Goal: Transaction & Acquisition: Download file/media

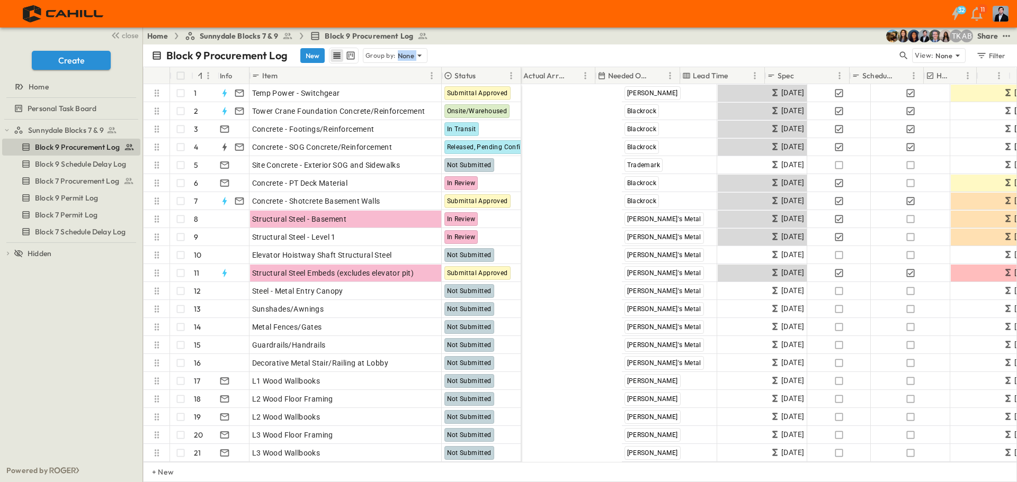
scroll to position [0, 683]
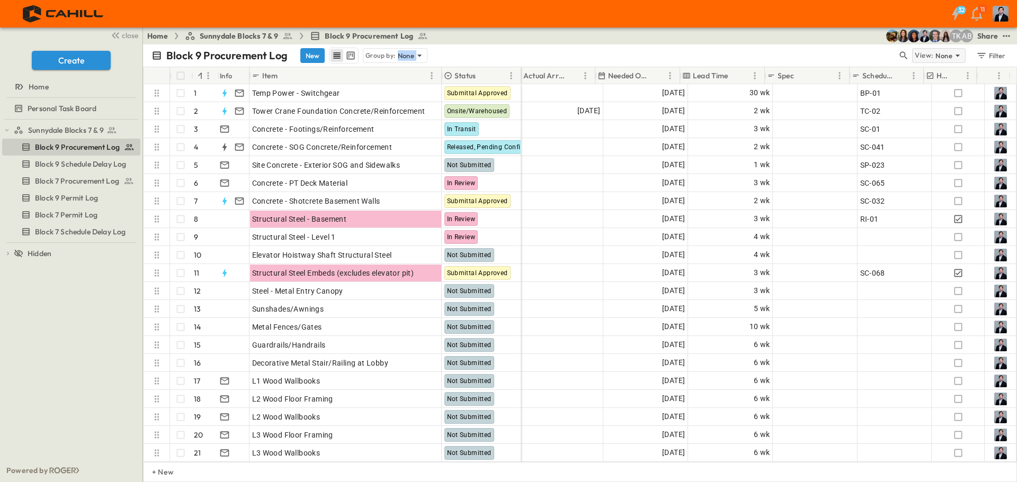
click at [921, 57] on p "View:" at bounding box center [924, 56] width 19 height 12
drag, startPoint x: 864, startPoint y: 56, endPoint x: 871, endPoint y: 56, distance: 6.9
click at [865, 56] on div "Block 9 Procurement Log New Group by: None" at bounding box center [524, 56] width 746 height 16
click at [983, 61] on button "Filter" at bounding box center [990, 55] width 37 height 15
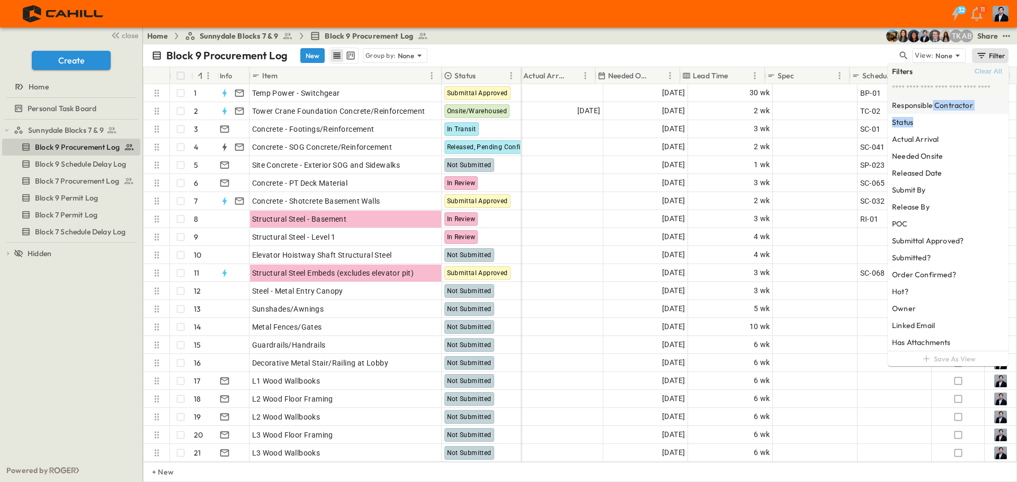
drag, startPoint x: 917, startPoint y: 122, endPoint x: 930, endPoint y: 102, distance: 24.1
click at [930, 102] on div "Responsible Contractor Status Actual Arrival Needed Onsite Released Date Submit…" at bounding box center [948, 224] width 121 height 254
click at [930, 102] on h6 "Responsible Contractor" at bounding box center [932, 105] width 81 height 11
type input "*****"
click at [830, 112] on span "House" at bounding box center [829, 114] width 19 height 8
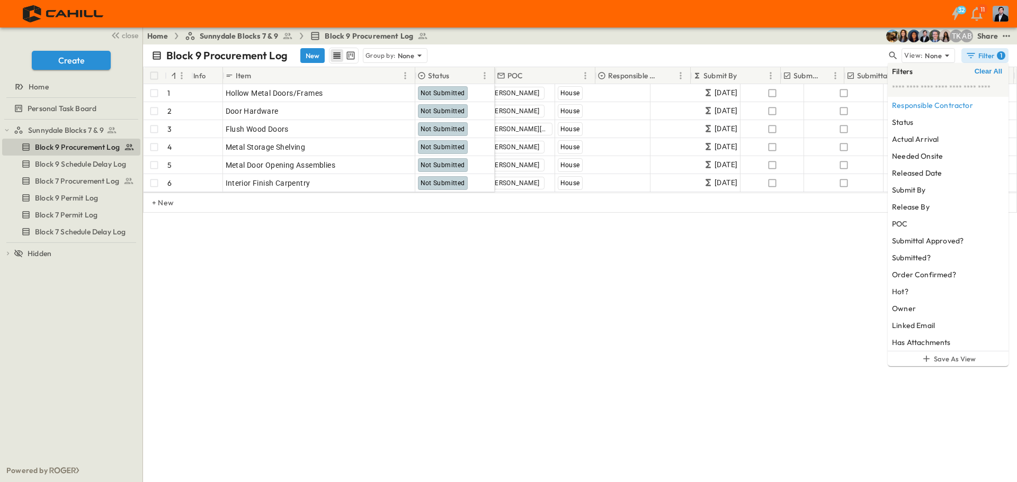
scroll to position [0, 0]
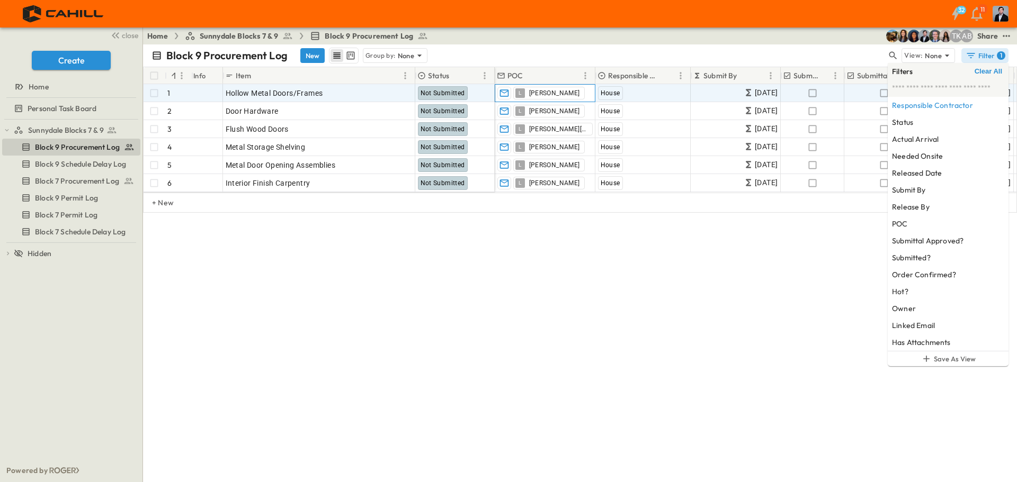
click at [537, 95] on span "[PERSON_NAME]" at bounding box center [554, 93] width 51 height 8
click at [564, 91] on icon "button" at bounding box center [567, 93] width 7 height 7
click at [541, 92] on input "text" at bounding box center [545, 93] width 92 height 13
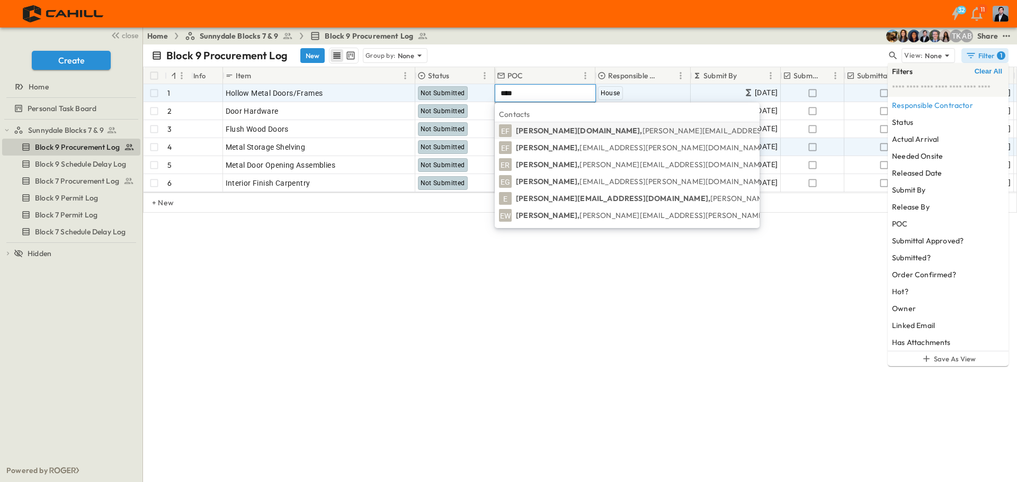
type input "****"
click at [579, 160] on span "[PERSON_NAME][EMAIL_ADDRESS][DOMAIN_NAME]" at bounding box center [672, 165] width 187 height 10
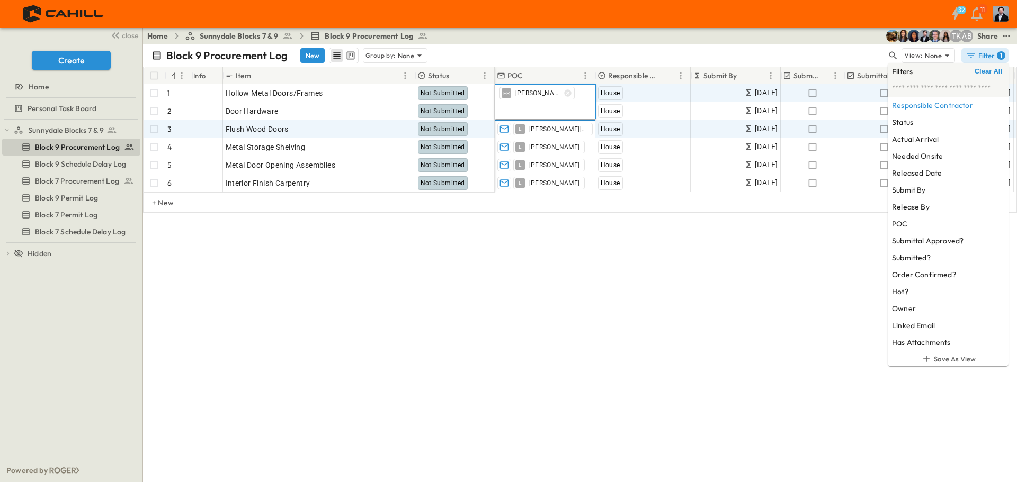
click at [556, 129] on span "[PERSON_NAME][EMAIL_ADDRESS][DOMAIN_NAME]" at bounding box center [558, 129] width 59 height 8
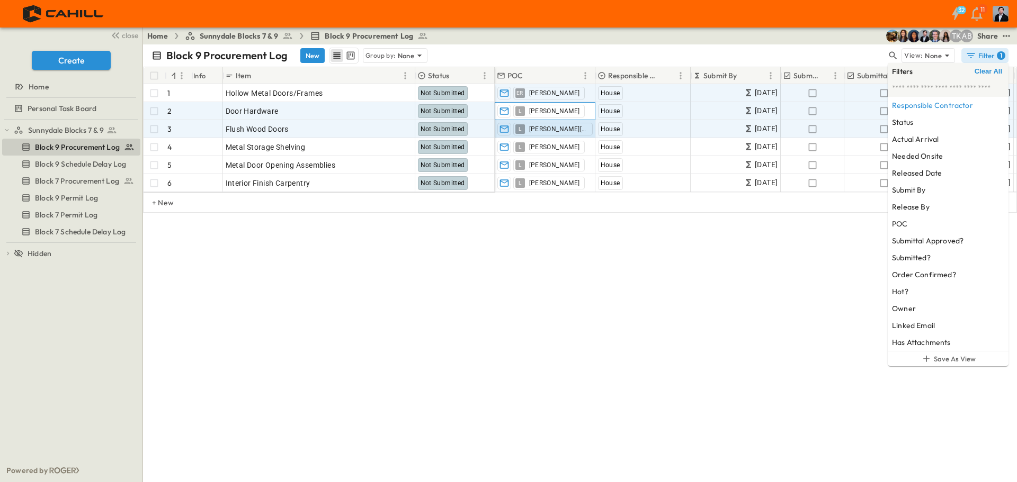
click at [533, 113] on span "[PERSON_NAME]" at bounding box center [554, 111] width 51 height 8
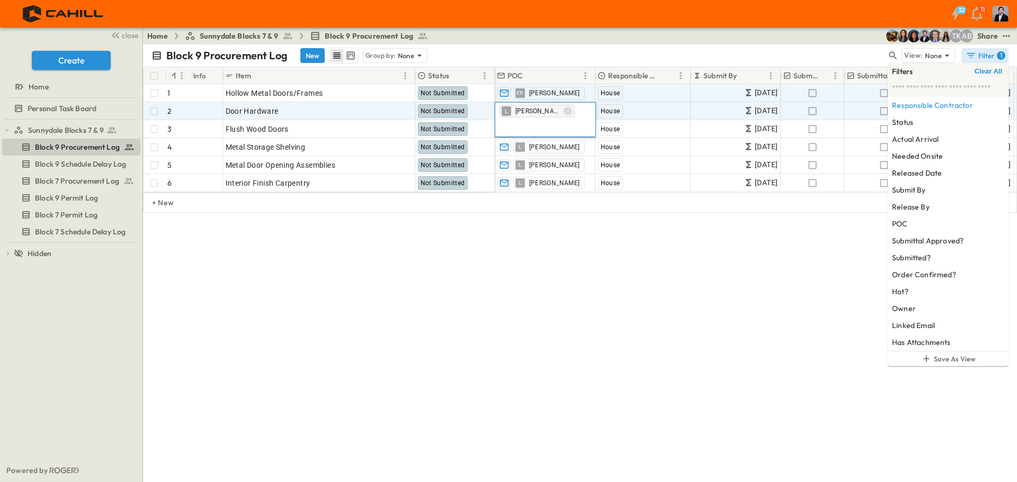
click at [564, 110] on icon "button" at bounding box center [567, 111] width 7 height 7
click at [535, 113] on input "text" at bounding box center [545, 111] width 92 height 13
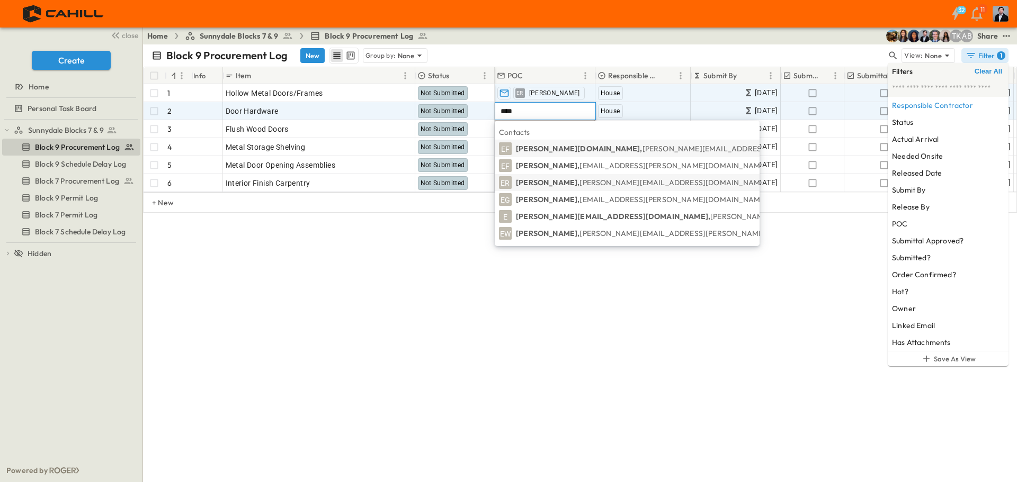
type input "****"
drag, startPoint x: 556, startPoint y: 182, endPoint x: 558, endPoint y: 231, distance: 49.3
click at [579, 182] on span "[PERSON_NAME][EMAIL_ADDRESS][DOMAIN_NAME]" at bounding box center [672, 183] width 187 height 10
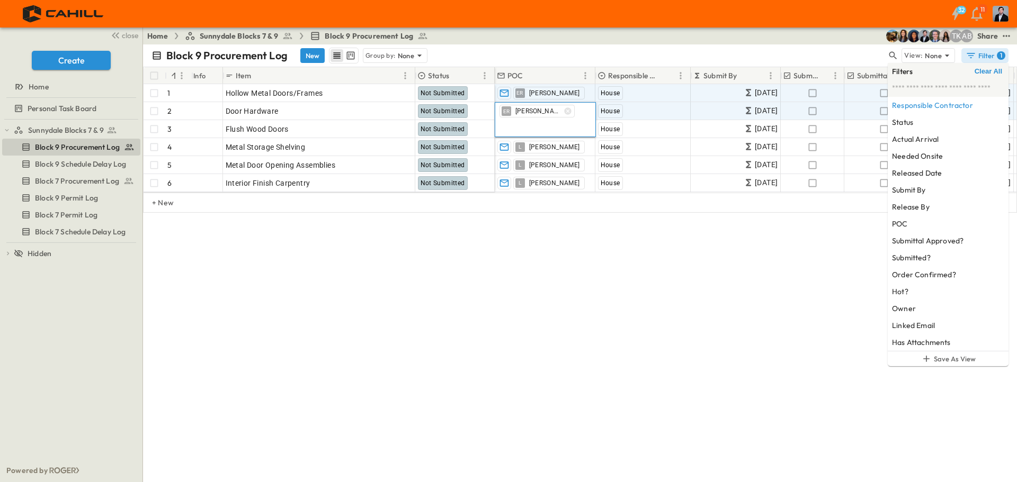
click at [559, 272] on div "Block 9 Procurement Log New Group by: None View: None Filter 1 # Info Item Stat…" at bounding box center [580, 263] width 874 height 438
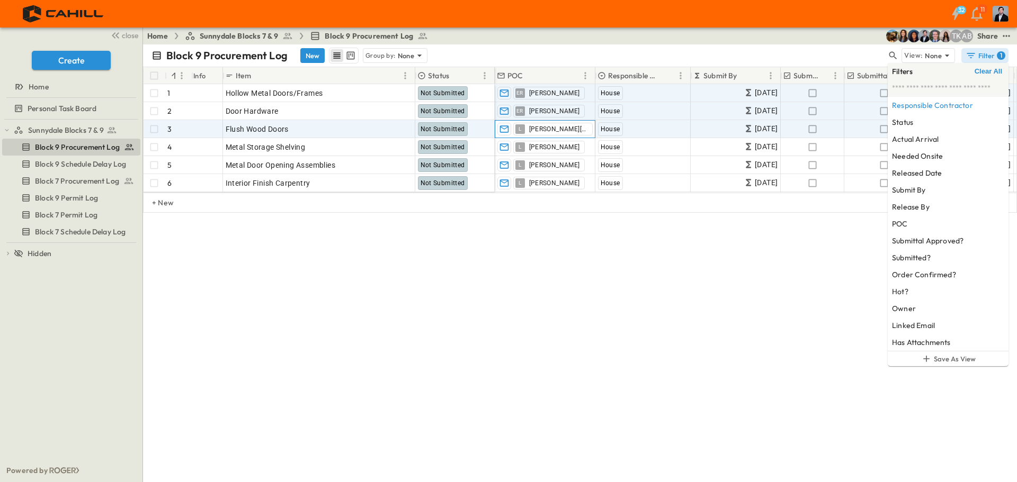
click at [549, 130] on span "[PERSON_NAME][EMAIL_ADDRESS][DOMAIN_NAME]" at bounding box center [558, 129] width 59 height 8
click at [568, 128] on icon "button" at bounding box center [567, 129] width 7 height 7
click at [549, 131] on input "text" at bounding box center [545, 129] width 92 height 13
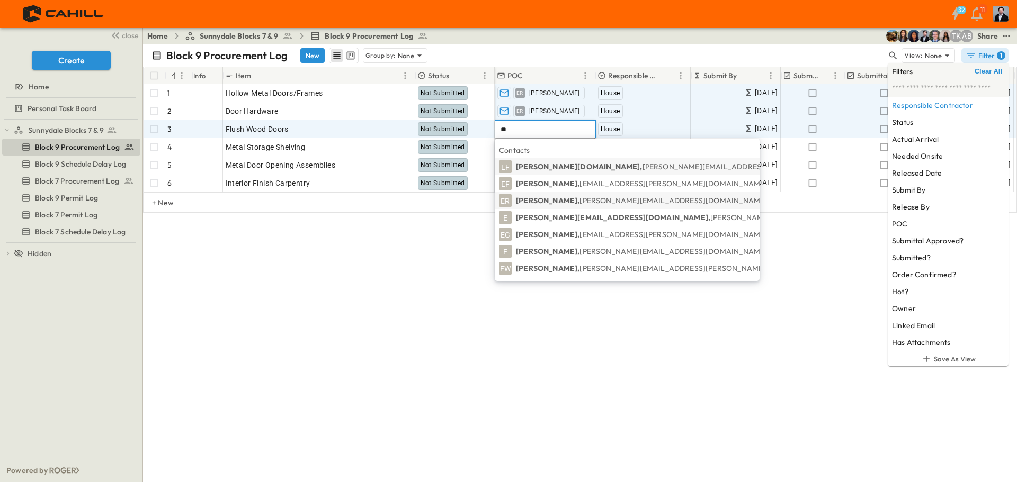
type input "**"
click at [549, 195] on li "ER [PERSON_NAME], [PERSON_NAME][EMAIL_ADDRESS][DOMAIN_NAME]" at bounding box center [627, 200] width 265 height 17
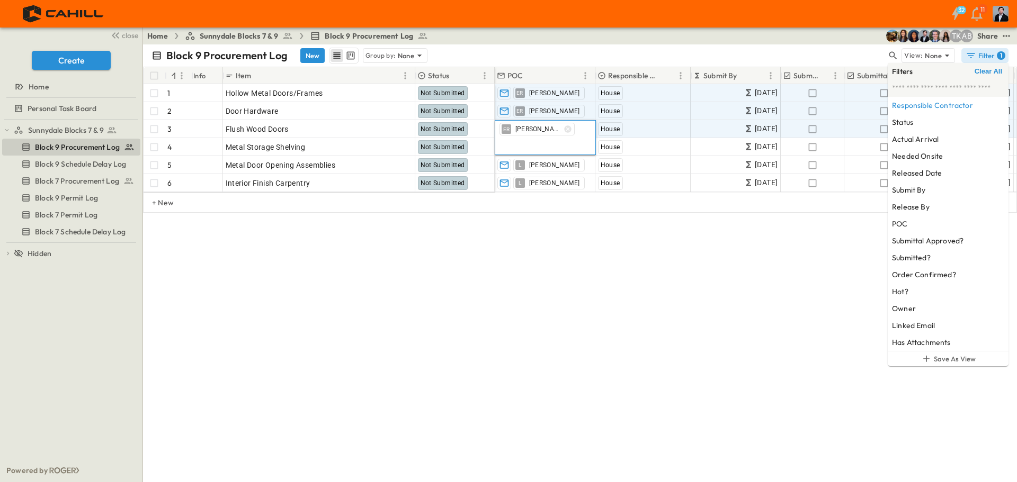
click at [550, 277] on div "Block 9 Procurement Log New Group by: None View: None Filter 1 # Info Item Stat…" at bounding box center [580, 263] width 874 height 438
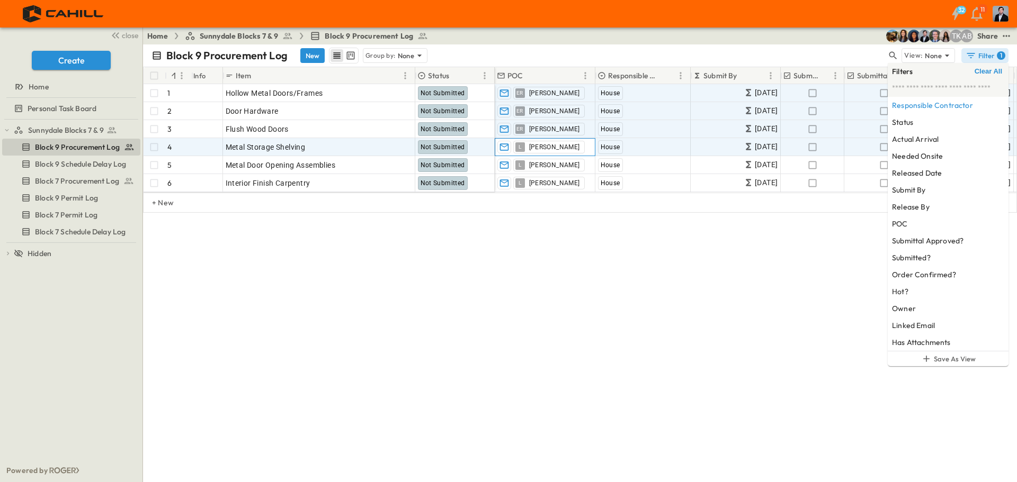
click at [547, 142] on div "[PERSON_NAME]" at bounding box center [545, 147] width 100 height 17
click at [564, 146] on icon "button" at bounding box center [568, 147] width 8 height 8
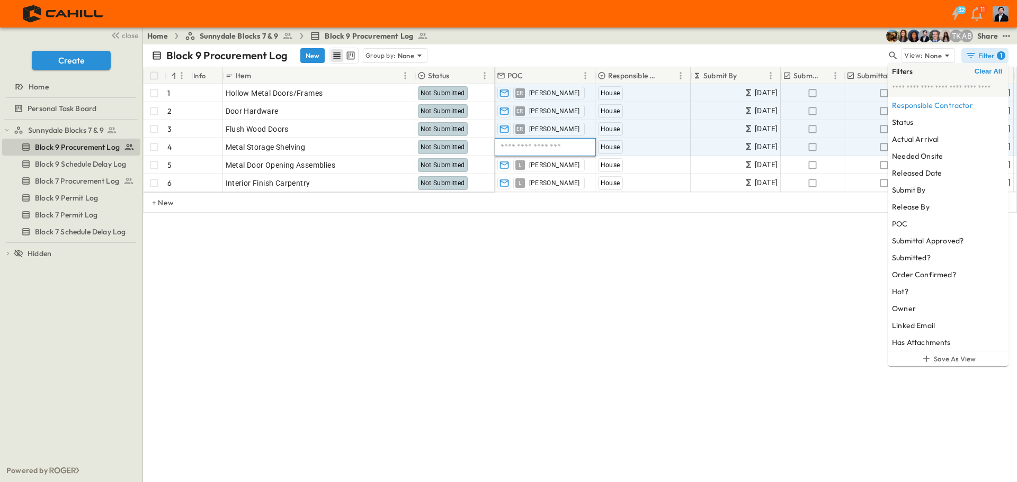
click at [535, 147] on input "text" at bounding box center [545, 147] width 92 height 13
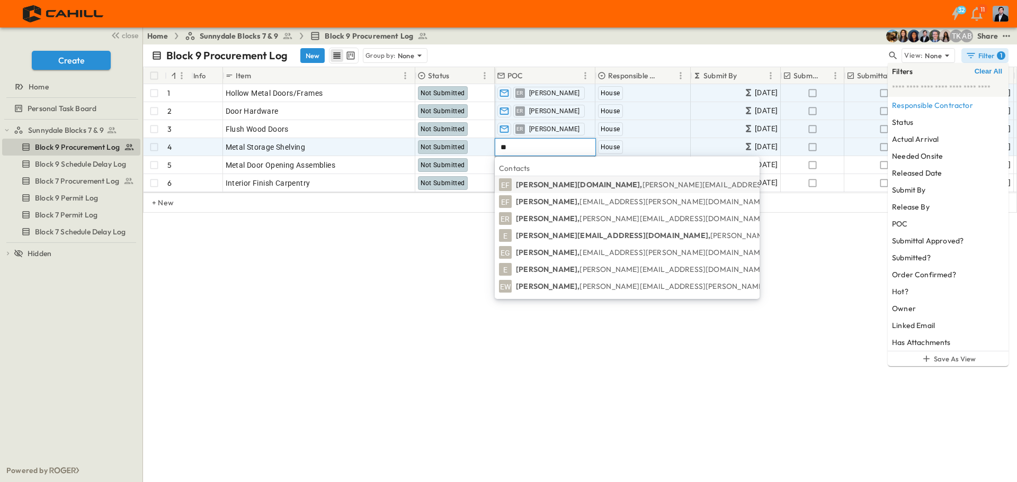
type input "**"
click at [579, 217] on span "[PERSON_NAME][EMAIL_ADDRESS][DOMAIN_NAME]" at bounding box center [672, 219] width 187 height 10
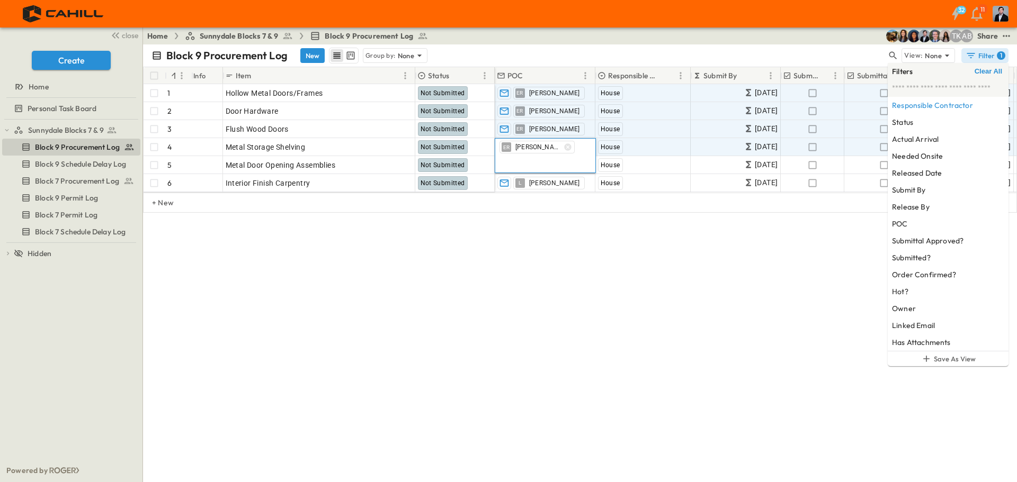
click at [552, 265] on div "Block 9 Procurement Log New Group by: None View: None Filter 1 # Info Item Stat…" at bounding box center [580, 263] width 874 height 438
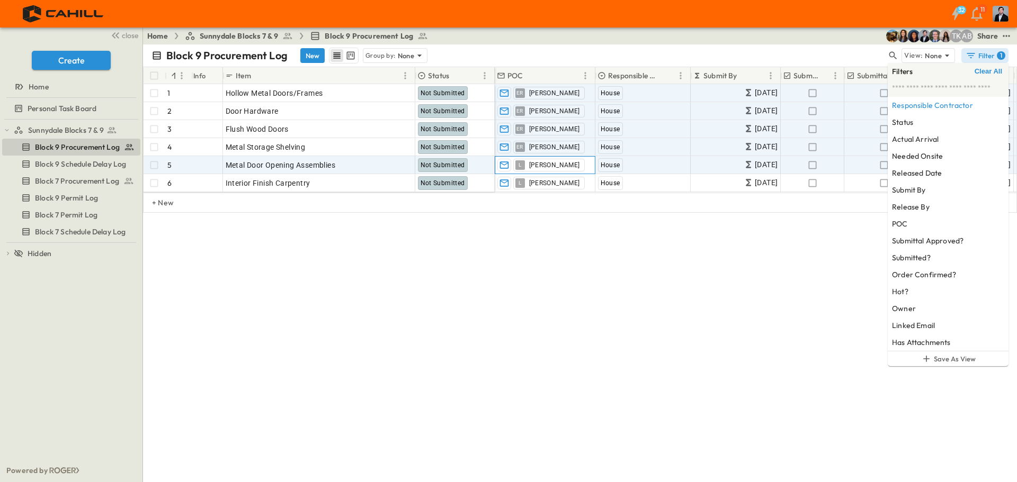
click at [546, 166] on div "[PERSON_NAME]" at bounding box center [545, 165] width 100 height 17
click at [538, 168] on div "[PERSON_NAME]" at bounding box center [536, 165] width 75 height 13
click at [564, 168] on icon "button" at bounding box center [568, 165] width 8 height 8
click at [533, 164] on input "text" at bounding box center [545, 165] width 92 height 13
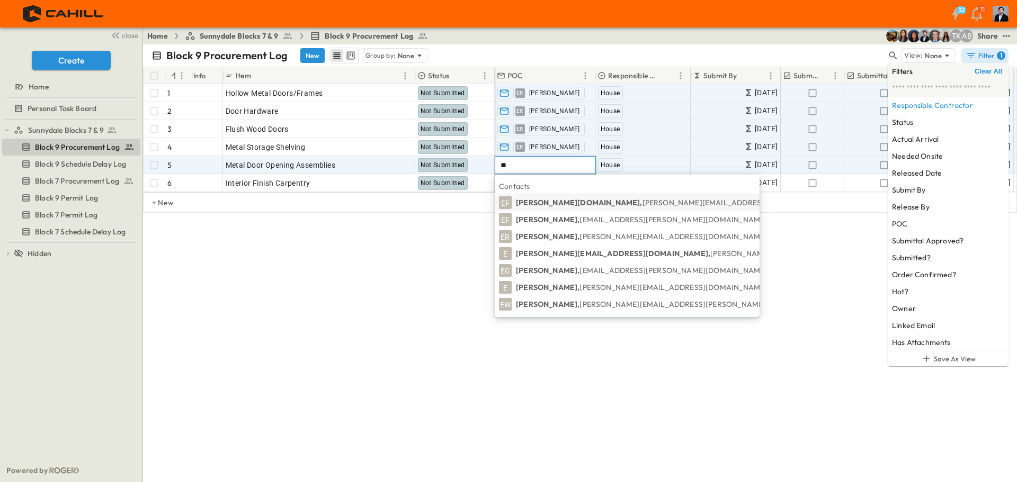
type input "**"
click at [579, 238] on span "[PERSON_NAME][EMAIL_ADDRESS][DOMAIN_NAME]" at bounding box center [672, 237] width 187 height 10
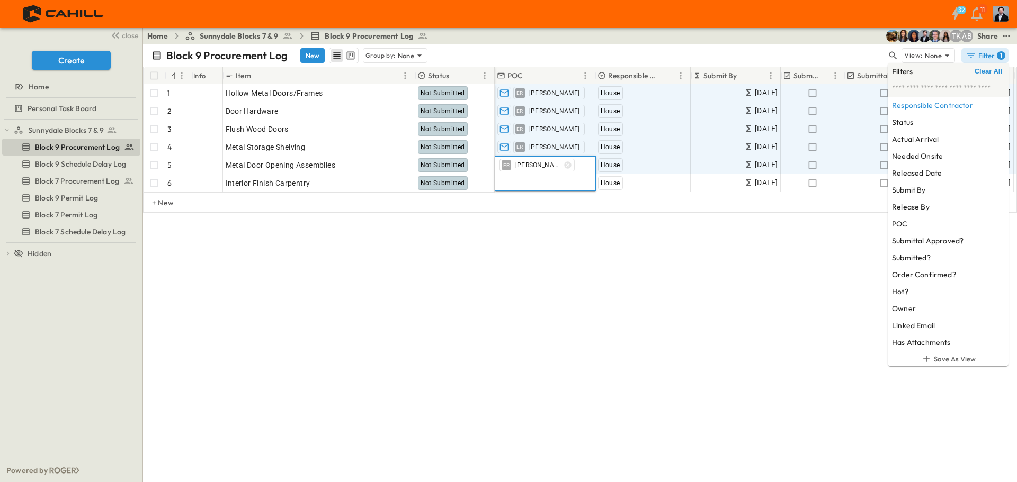
click at [529, 325] on div "Block 9 Procurement Log New Group by: None View: None Filter 1 # Info Item Stat…" at bounding box center [580, 263] width 874 height 438
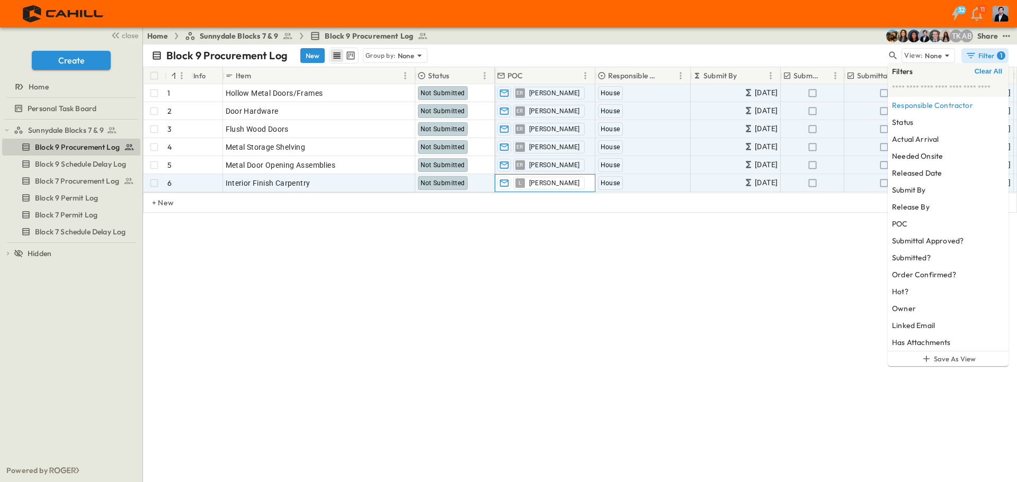
click at [548, 182] on div "[PERSON_NAME]" at bounding box center [545, 183] width 100 height 17
click at [564, 183] on icon "button" at bounding box center [567, 183] width 7 height 7
click at [533, 184] on input "text" at bounding box center [545, 183] width 92 height 13
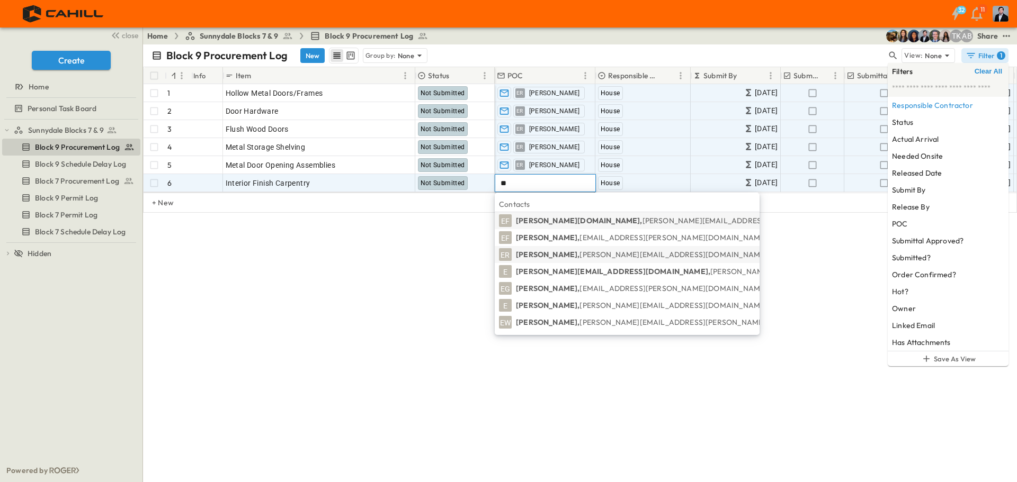
type input "**"
click at [579, 255] on span "[PERSON_NAME][EMAIL_ADDRESS][DOMAIN_NAME]" at bounding box center [672, 255] width 187 height 10
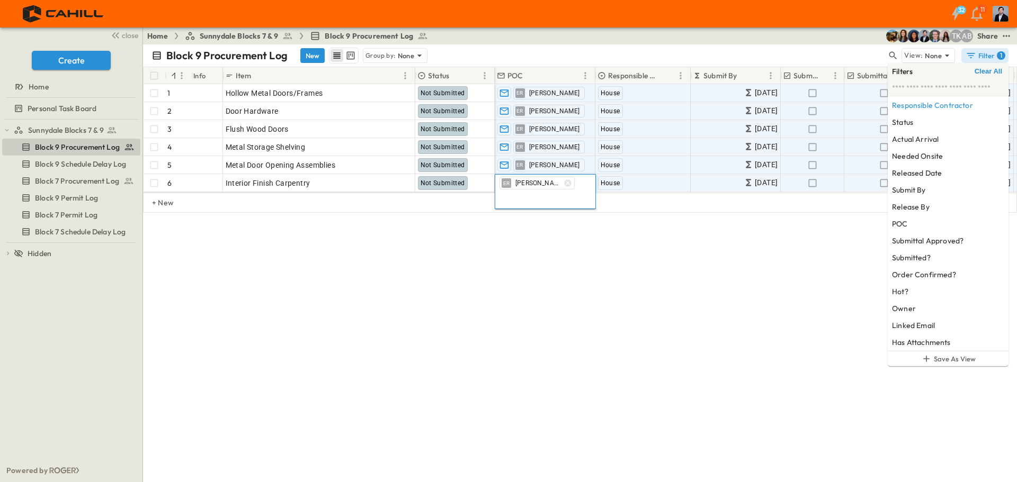
click at [422, 304] on div "Block 9 Procurement Log New Group by: None View: None Filter 1 # Info Item Stat…" at bounding box center [580, 263] width 874 height 438
click at [414, 288] on div "Block 9 Procurement Log New Group by: None View: None Filter 1 # Info Item Stat…" at bounding box center [580, 263] width 874 height 438
click at [502, 293] on div "Block 9 Procurement Log New Group by: None View: None Filter 1 # Info Item Stat…" at bounding box center [580, 263] width 874 height 438
drag, startPoint x: 416, startPoint y: 330, endPoint x: 398, endPoint y: 329, distance: 18.6
click at [414, 330] on div "Block 9 Procurement Log New Group by: None View: None Filter 1 # Info Item Stat…" at bounding box center [580, 263] width 874 height 438
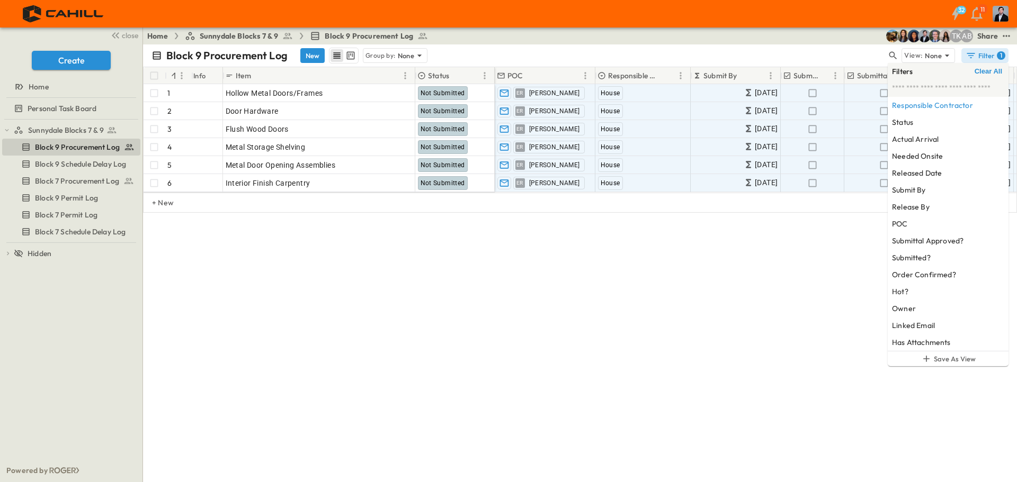
click at [290, 344] on div "Block 9 Procurement Log New Group by: None View: None Filter 1 # Info Item Stat…" at bounding box center [580, 263] width 874 height 438
click at [319, 272] on div "Block 9 Procurement Log New Group by: None View: None Filter 1 # Info Item Stat…" at bounding box center [580, 263] width 874 height 438
click at [1005, 34] on icon "test" at bounding box center [1006, 36] width 11 height 11
click at [991, 37] on div "Share" at bounding box center [987, 36] width 21 height 11
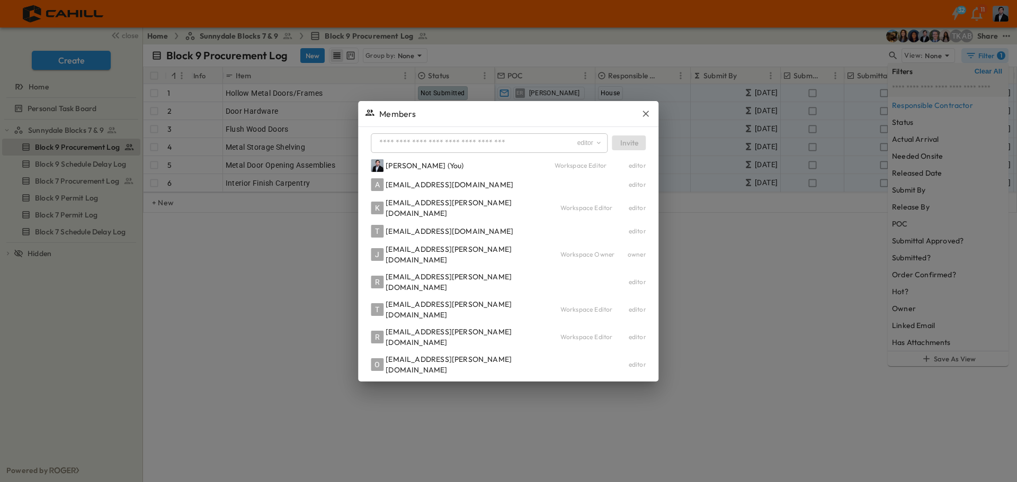
click at [996, 54] on div at bounding box center [508, 241] width 1017 height 482
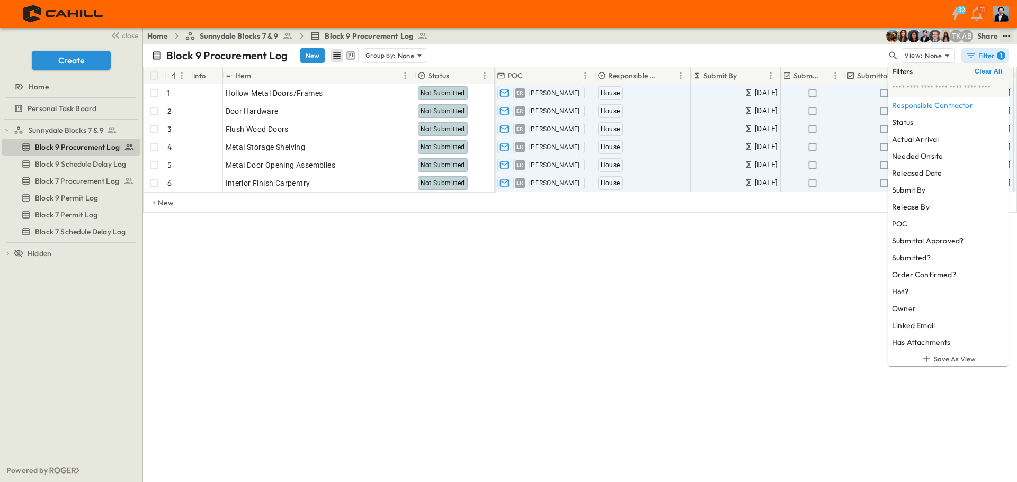
click at [1006, 38] on icon "test" at bounding box center [1006, 36] width 11 height 11
click at [782, 55] on div "Block 9 Procurement Log New Group by: None" at bounding box center [518, 56] width 735 height 16
click at [975, 57] on icon "button" at bounding box center [970, 55] width 11 height 11
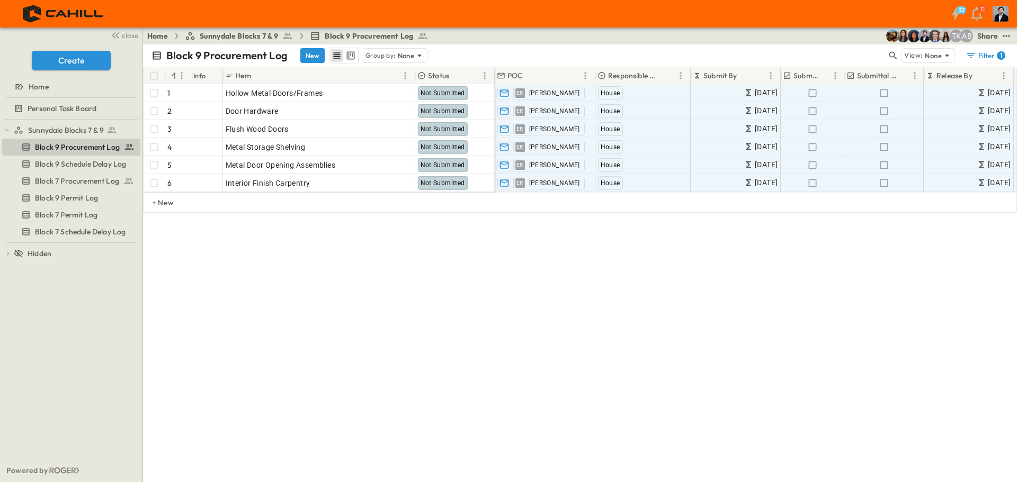
click at [983, 34] on div "Share" at bounding box center [987, 36] width 21 height 11
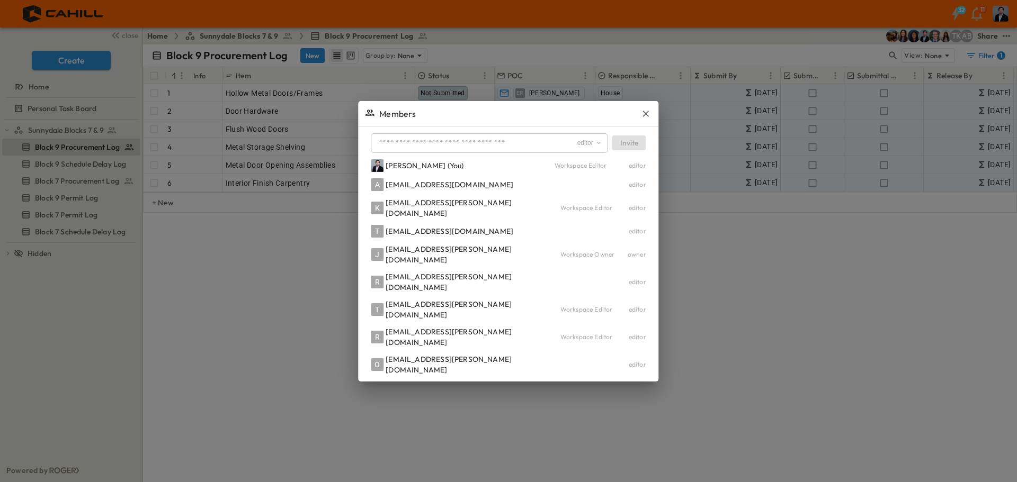
drag, startPoint x: 631, startPoint y: 146, endPoint x: 679, endPoint y: 140, distance: 49.1
click at [631, 127] on div "Members" at bounding box center [508, 113] width 300 height 25
click at [1007, 55] on div at bounding box center [508, 241] width 1017 height 482
drag, startPoint x: 1007, startPoint y: 52, endPoint x: 659, endPoint y: 58, distance: 347.5
click at [983, 51] on button "Filter 1" at bounding box center [984, 55] width 47 height 15
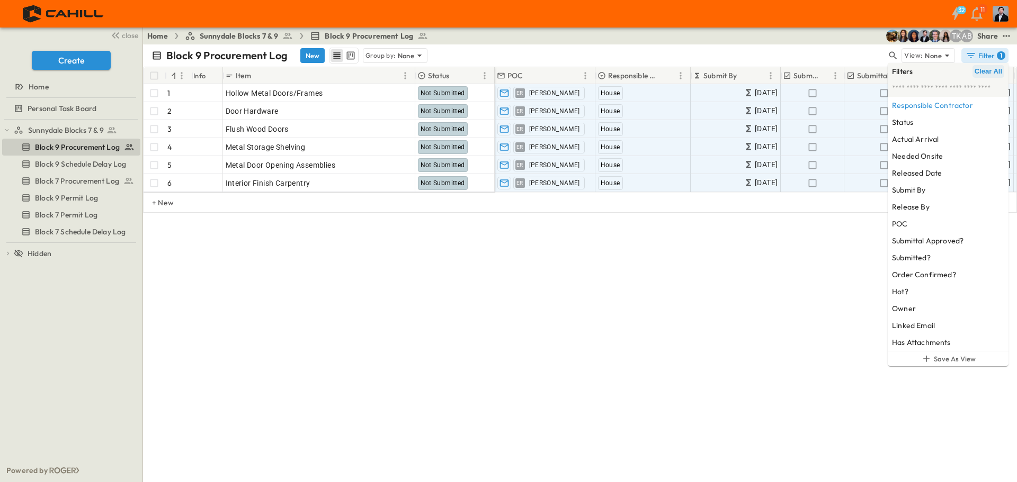
click at [990, 73] on span "Clear All" at bounding box center [988, 71] width 28 height 8
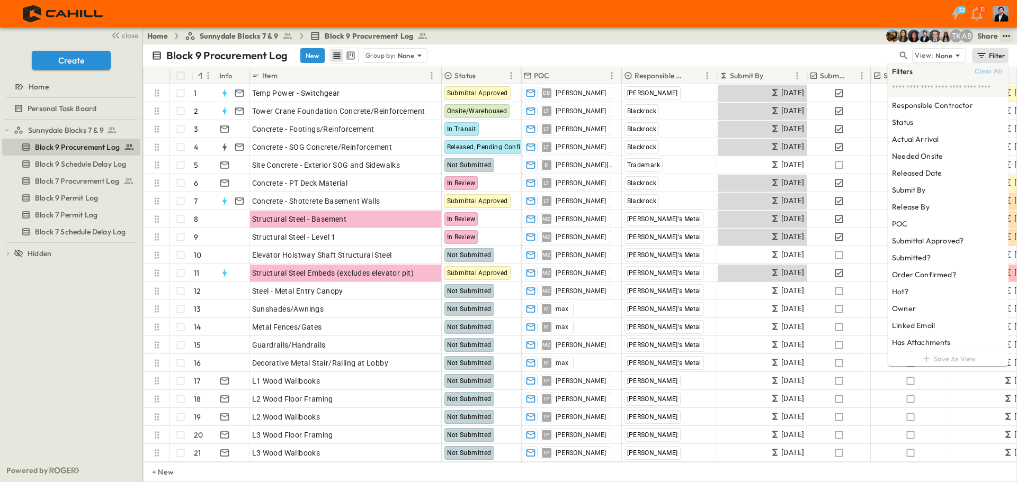
click at [1005, 37] on icon "test" at bounding box center [1006, 36] width 11 height 11
click at [880, 42] on div "Home Sunnydale Blocks 7 & 9 Block 9 Procurement Log AB TK Share View Automation…" at bounding box center [580, 36] width 874 height 17
click at [858, 47] on div "Block 9 Procurement Log New Group by: None View: None Filter" at bounding box center [580, 55] width 874 height 22
click at [858, 60] on div "Block 9 Procurement Log New Group by: None" at bounding box center [524, 56] width 746 height 16
click at [860, 56] on div "Block 9 Procurement Log New Group by: None" at bounding box center [524, 56] width 746 height 16
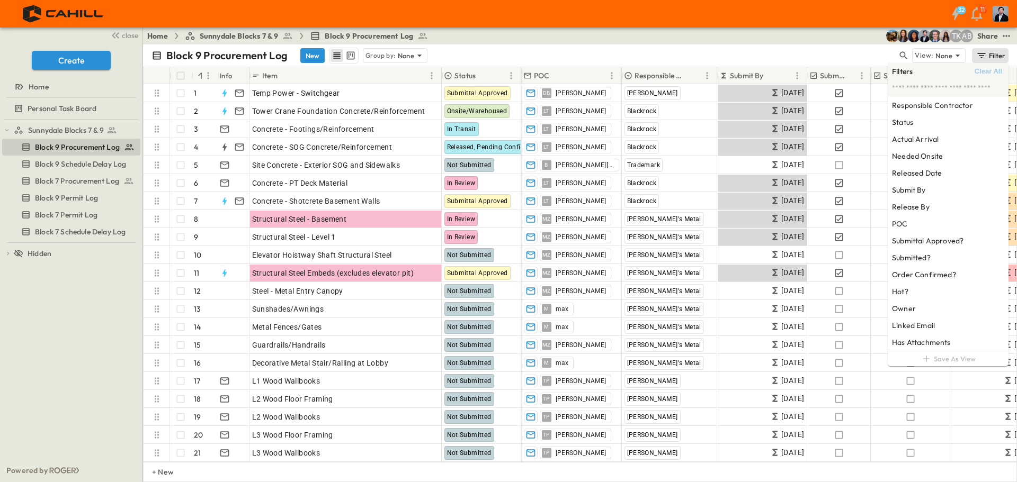
click at [860, 56] on div "Block 9 Procurement Log New Group by: None" at bounding box center [524, 56] width 746 height 16
click at [788, 30] on div "Home Sunnydale Blocks 7 & 9 Block 9 Procurement Log AB TK Share" at bounding box center [580, 36] width 874 height 17
click at [789, 41] on div "Home Sunnydale Blocks 7 & 9 Block 9 Procurement Log AB TK Share" at bounding box center [580, 36] width 874 height 17
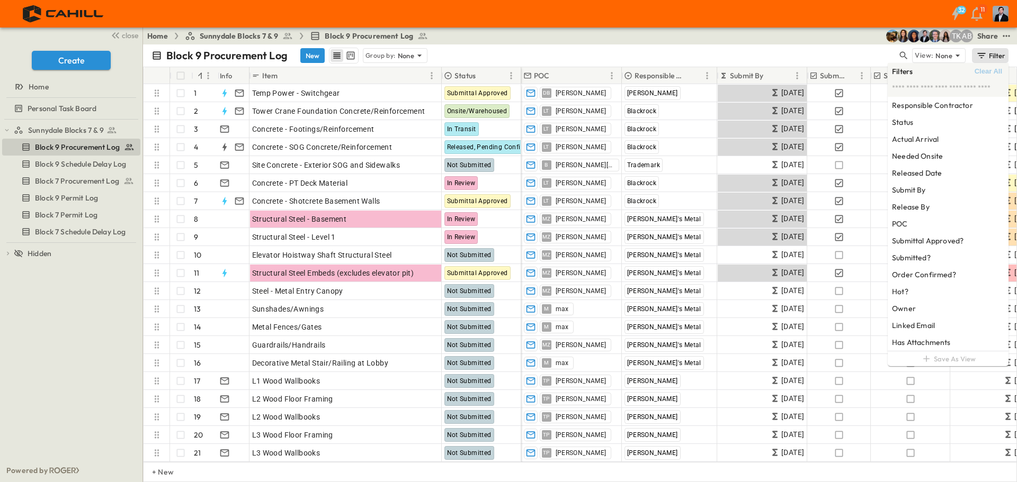
click at [851, 47] on div "Block 9 Procurement Log New Group by: None View: None Filter" at bounding box center [580, 55] width 874 height 22
click at [859, 47] on div "Block 9 Procurement Log New Group by: None View: None Filter" at bounding box center [580, 55] width 874 height 22
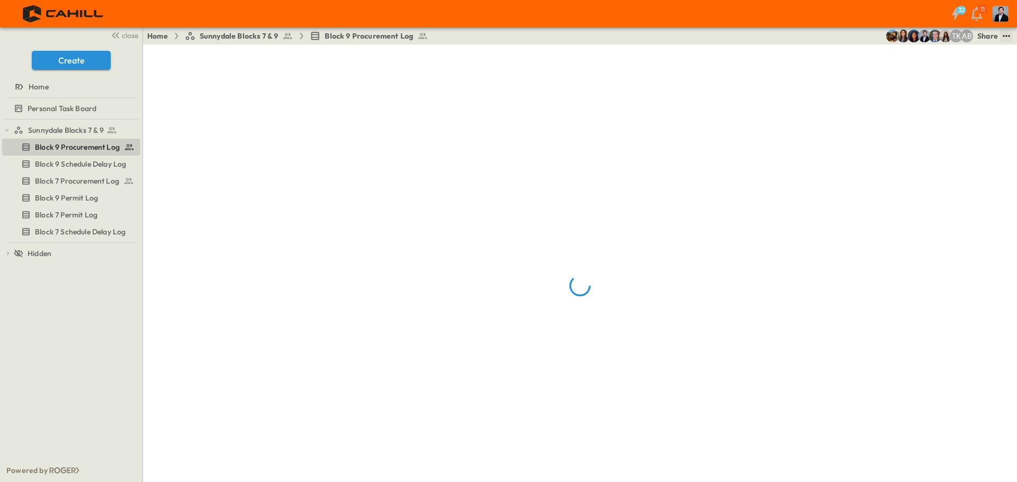
click at [1007, 35] on icon "test" at bounding box center [1006, 36] width 11 height 11
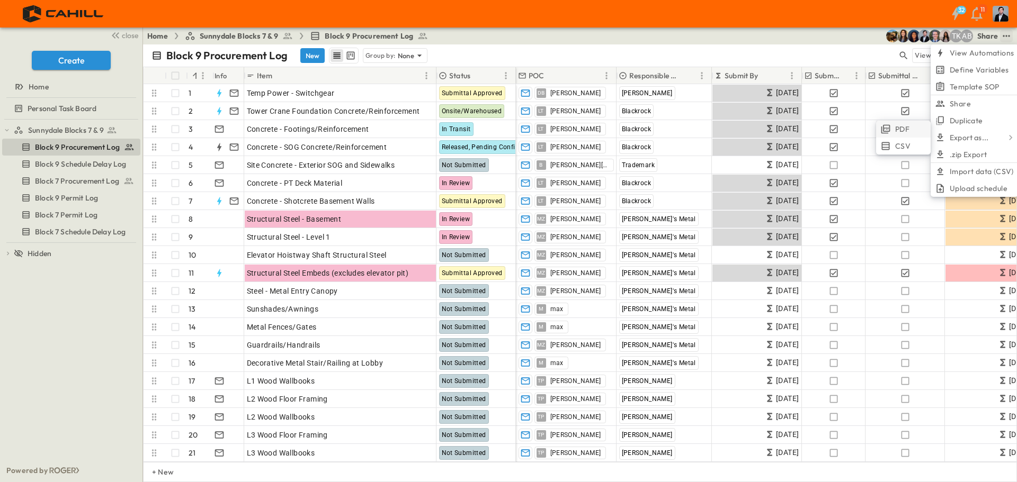
click at [902, 127] on span "PDF" at bounding box center [902, 129] width 14 height 11
